Goal: Task Accomplishment & Management: Manage account settings

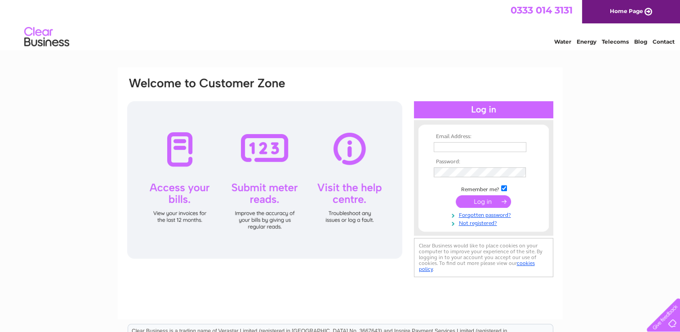
type input "[PERSON_NAME][EMAIL_ADDRESS][PERSON_NAME][DOMAIN_NAME]"
click at [485, 199] on input "submit" at bounding box center [483, 201] width 55 height 13
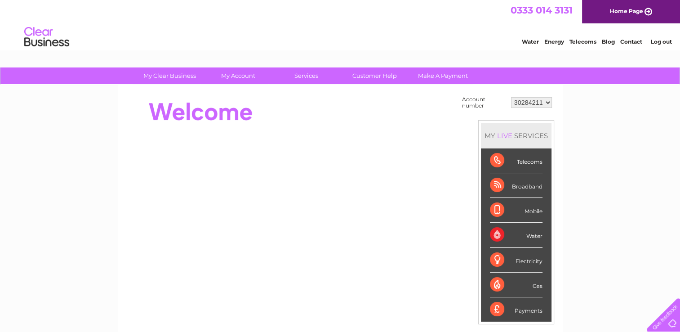
click at [547, 103] on select "30284211 30311835" at bounding box center [531, 102] width 41 height 11
select select "30311835"
click at [511, 97] on select "30284211 30311835" at bounding box center [531, 102] width 41 height 11
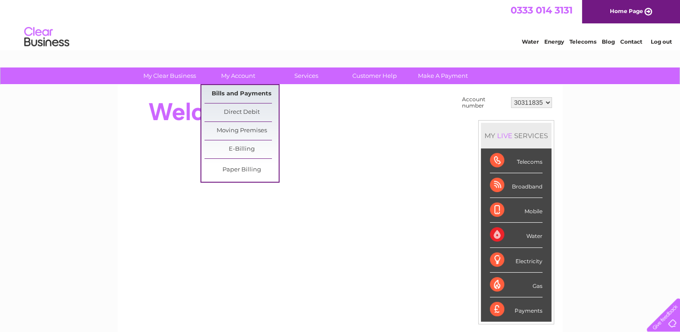
click at [244, 90] on link "Bills and Payments" at bounding box center [241, 94] width 74 height 18
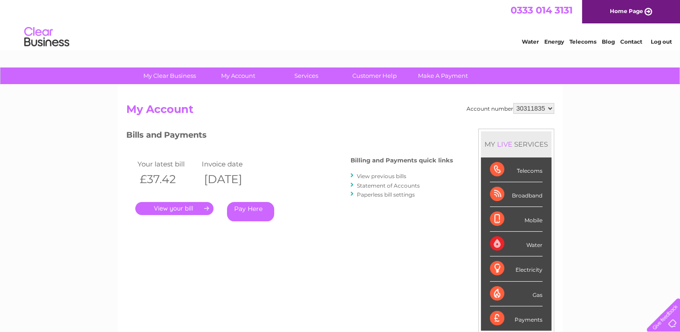
click at [185, 209] on link "." at bounding box center [174, 208] width 78 height 13
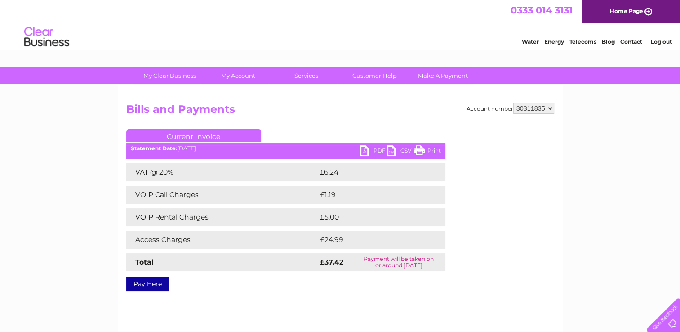
click at [377, 150] on link "PDF" at bounding box center [373, 151] width 27 height 13
click at [663, 40] on link "Log out" at bounding box center [660, 41] width 21 height 7
